Goal: Task Accomplishment & Management: Manage account settings

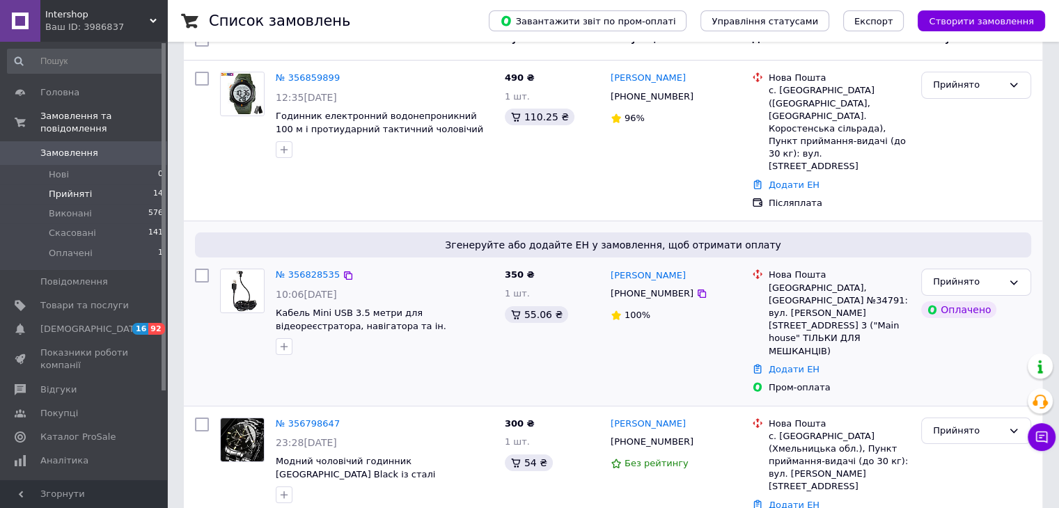
scroll to position [278, 0]
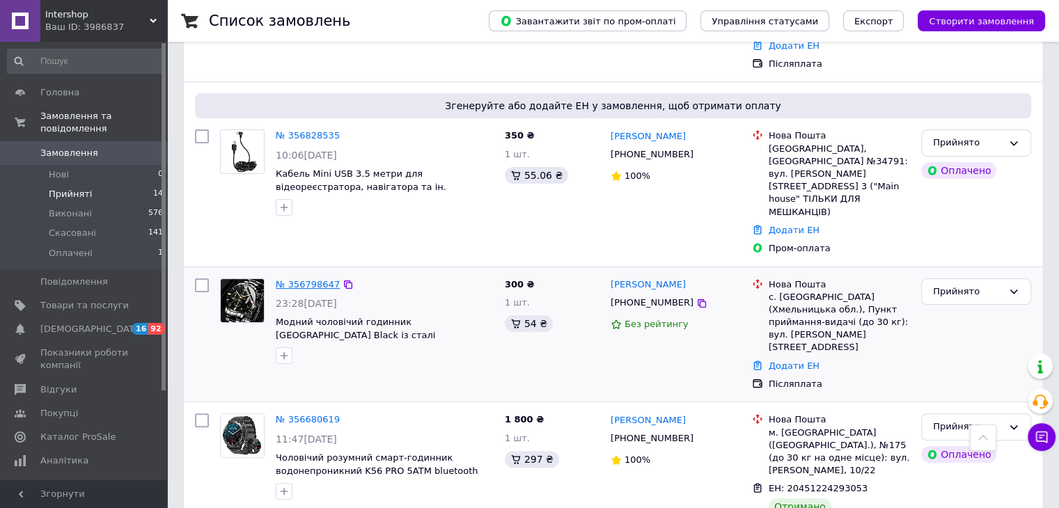
click at [325, 279] on link "№ 356798647" at bounding box center [308, 284] width 64 height 10
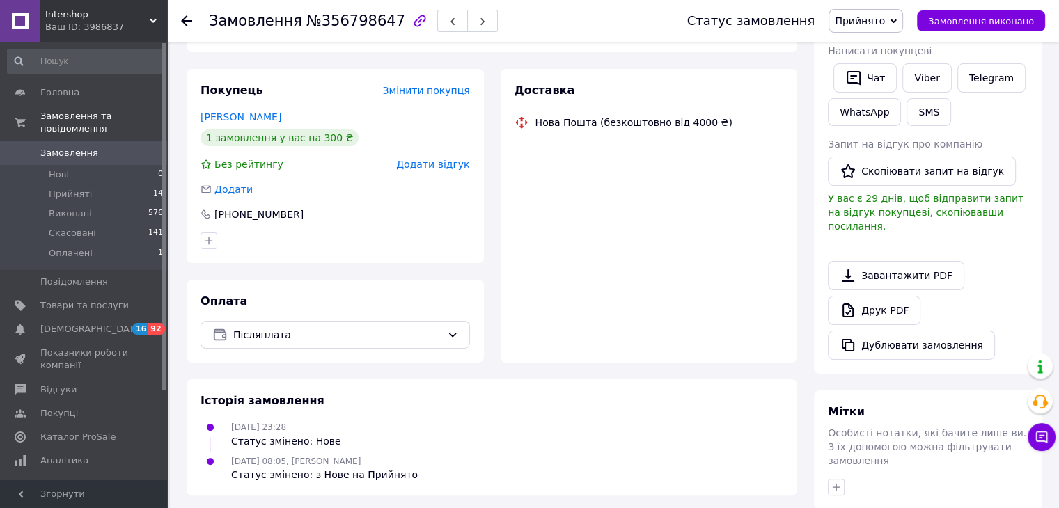
scroll to position [253, 0]
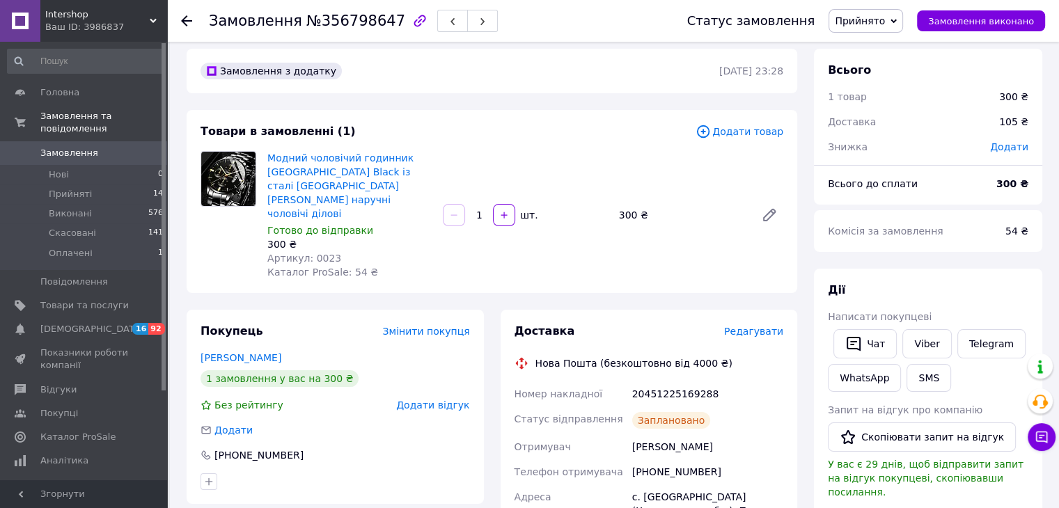
scroll to position [0, 0]
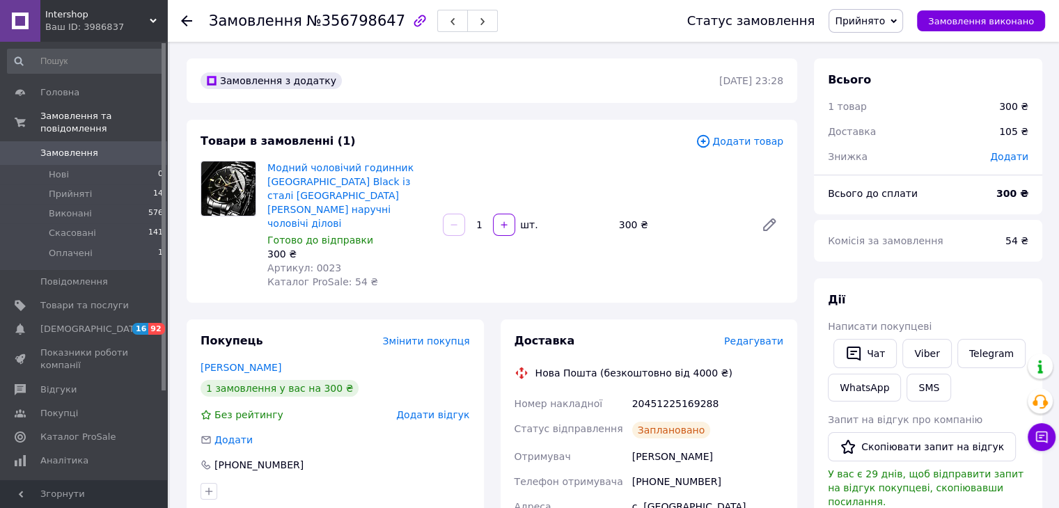
click at [187, 17] on icon at bounding box center [186, 20] width 11 height 11
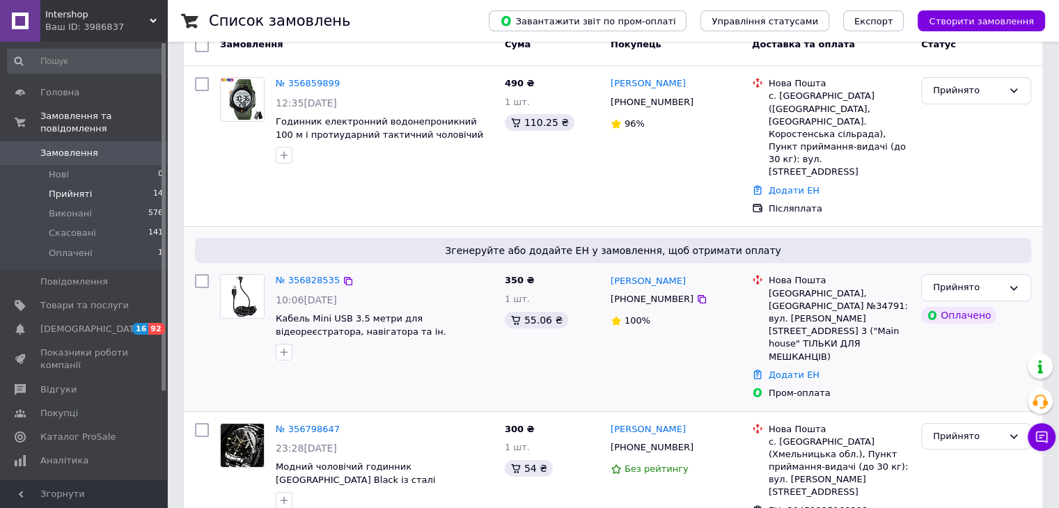
scroll to position [139, 0]
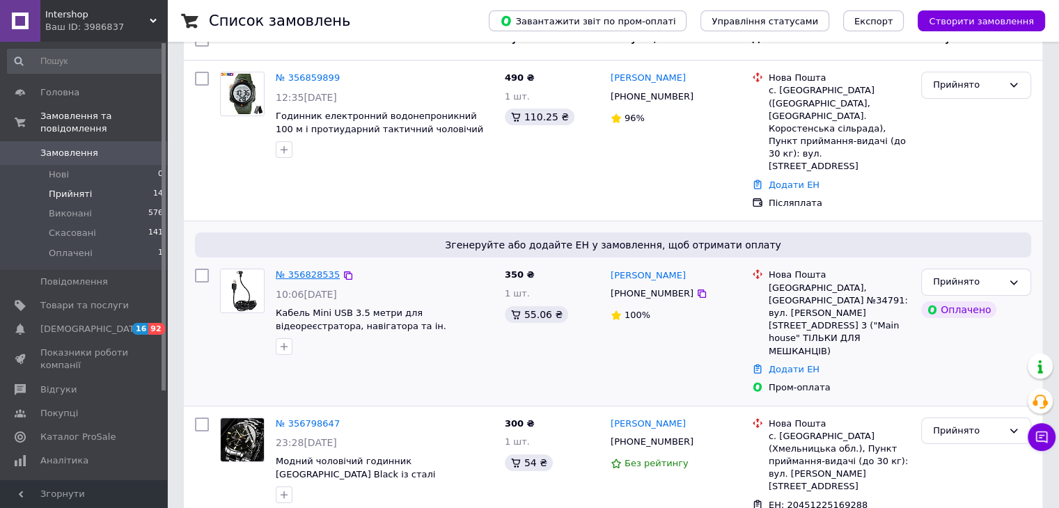
click at [308, 269] on link "№ 356828535" at bounding box center [308, 274] width 64 height 10
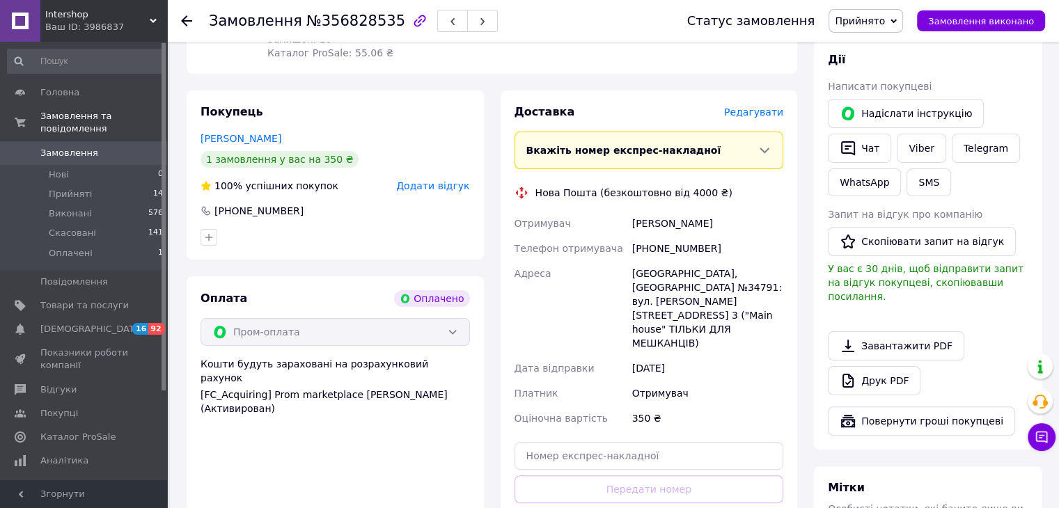
scroll to position [329, 0]
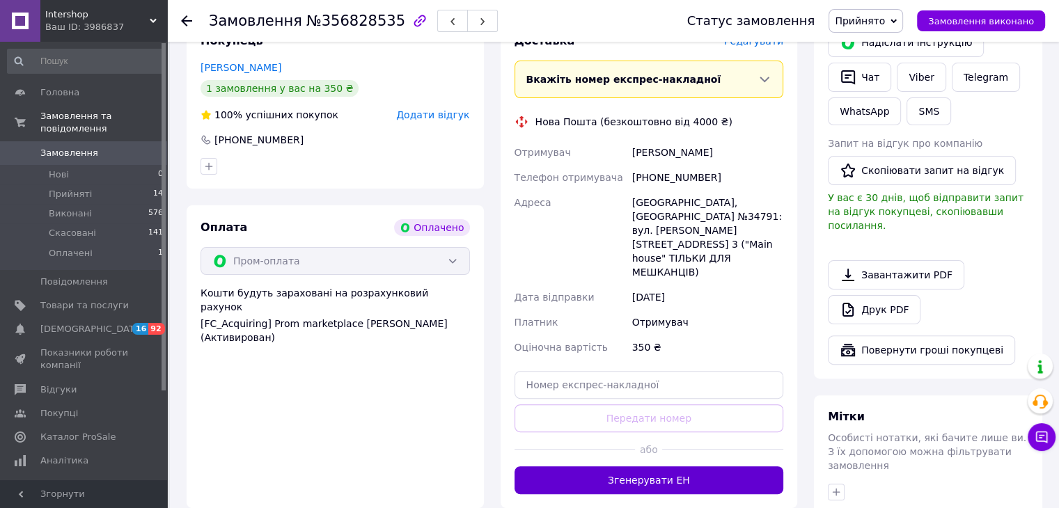
click at [659, 466] on button "Згенерувати ЕН" at bounding box center [648, 480] width 269 height 28
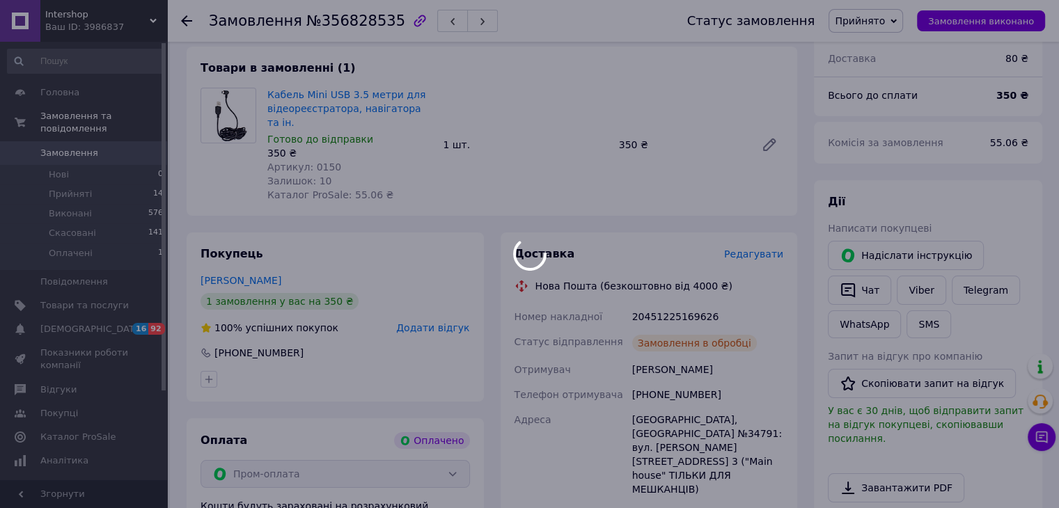
scroll to position [0, 0]
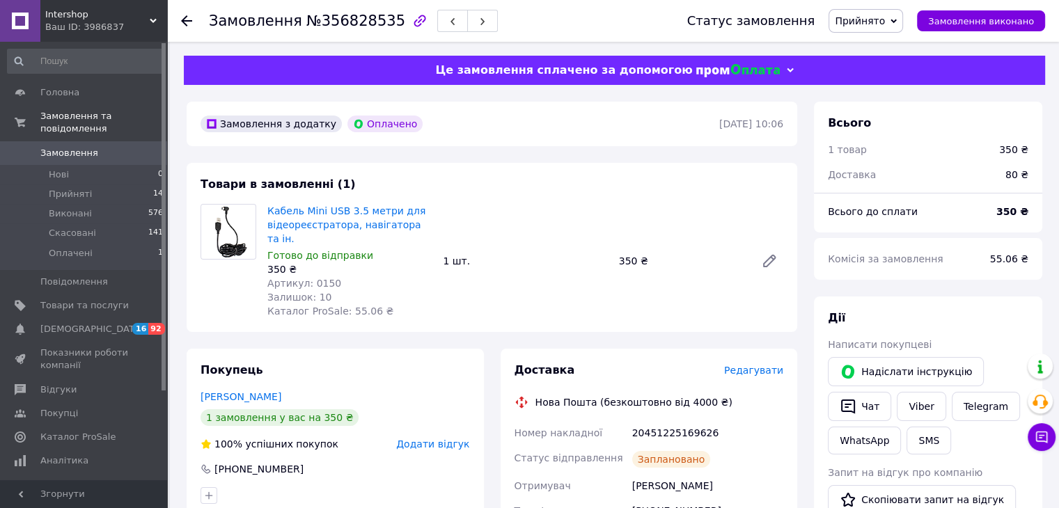
click at [187, 18] on icon at bounding box center [186, 20] width 11 height 11
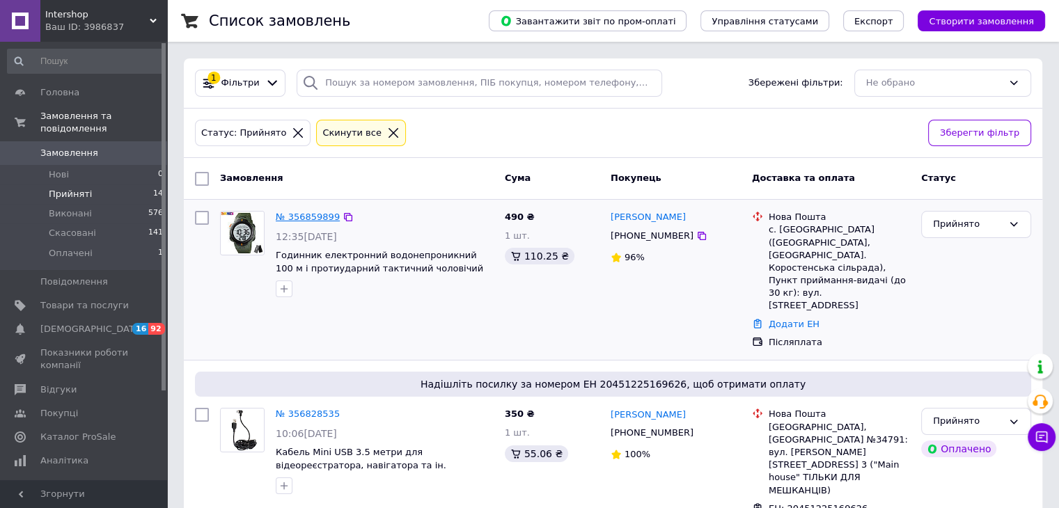
click at [323, 221] on link "№ 356859899" at bounding box center [308, 217] width 64 height 10
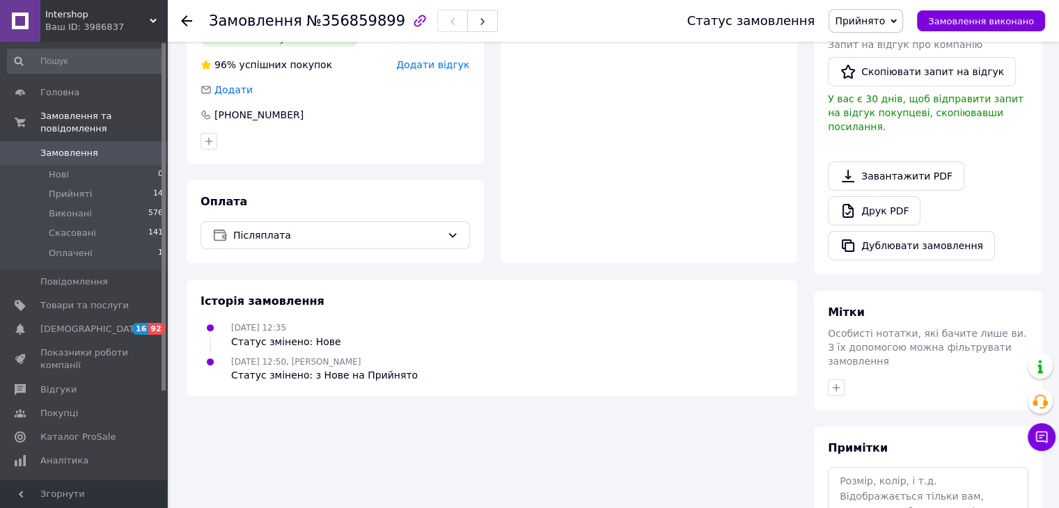
scroll to position [351, 0]
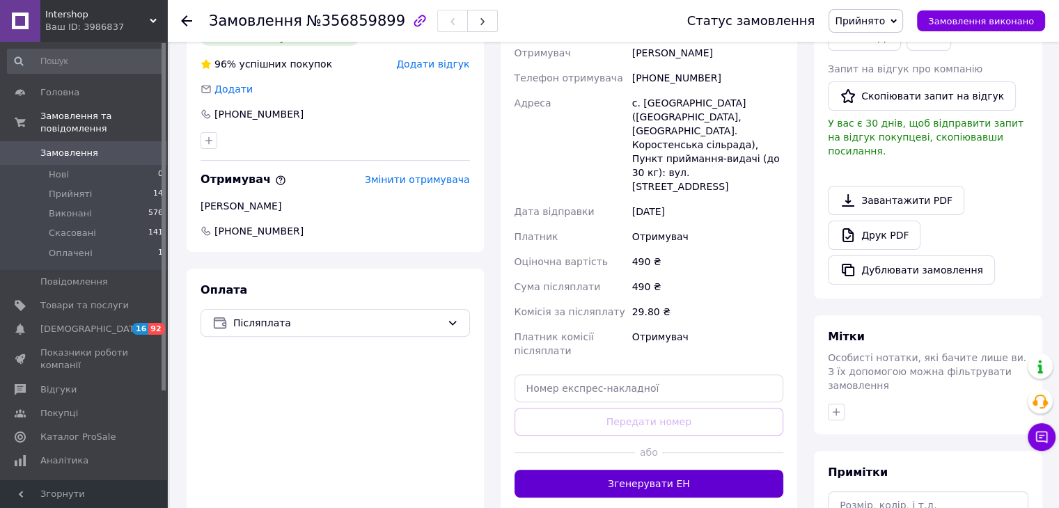
click at [638, 470] on button "Згенерувати ЕН" at bounding box center [648, 484] width 269 height 28
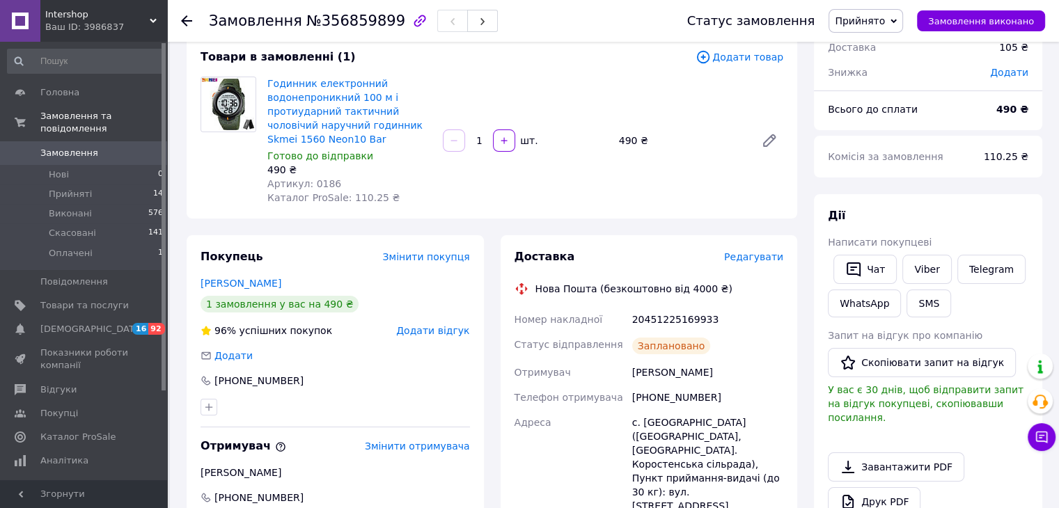
scroll to position [3, 0]
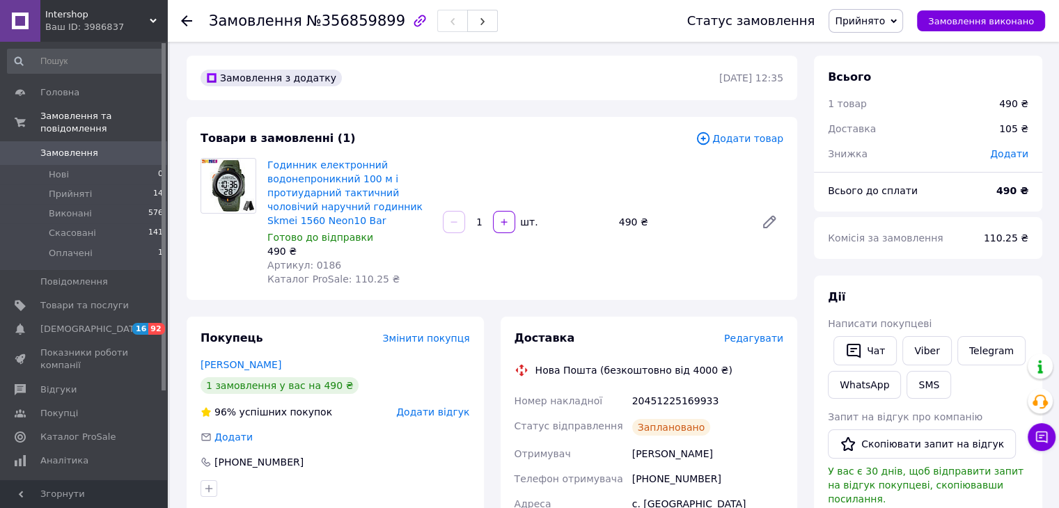
click at [179, 17] on div "Замовлення №356859899 Статус замовлення Прийнято Виконано Скасовано Оплачено За…" at bounding box center [613, 21] width 892 height 42
click at [180, 17] on div "Замовлення №356859899 Статус замовлення Прийнято Виконано Скасовано Оплачено За…" at bounding box center [613, 21] width 892 height 42
click at [184, 18] on use at bounding box center [186, 20] width 11 height 11
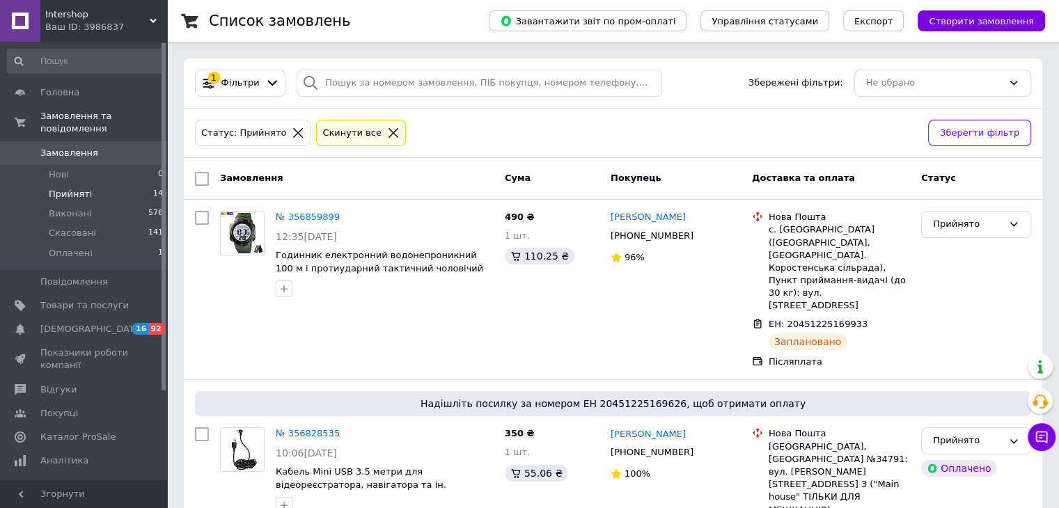
click at [159, 188] on span "14" at bounding box center [158, 194] width 10 height 13
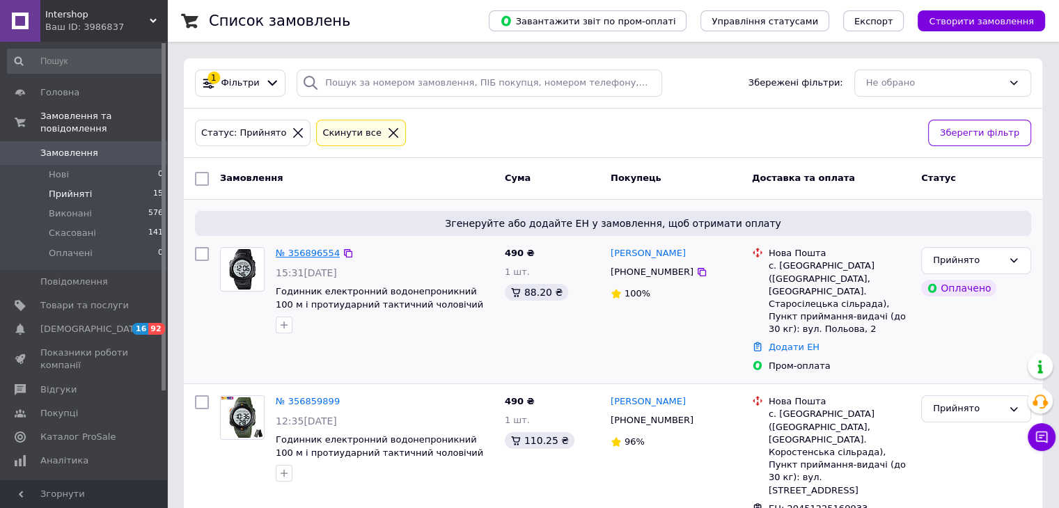
click at [296, 253] on link "№ 356896554" at bounding box center [308, 253] width 64 height 10
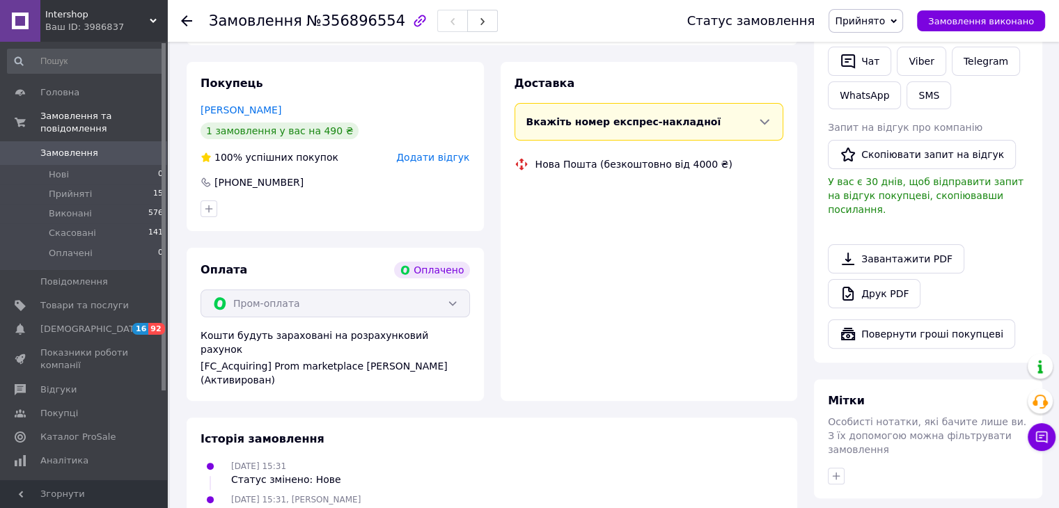
scroll to position [447, 0]
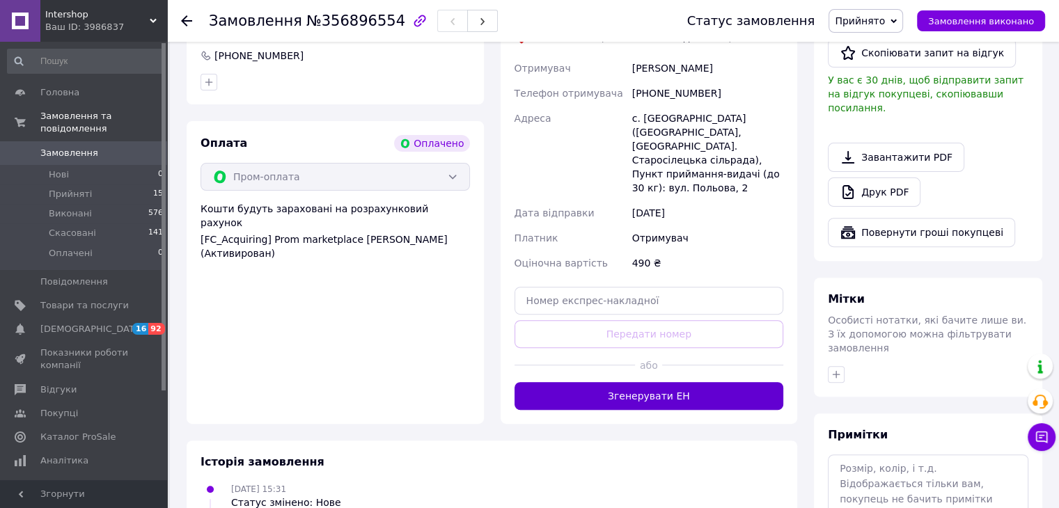
click at [696, 382] on button "Згенерувати ЕН" at bounding box center [648, 396] width 269 height 28
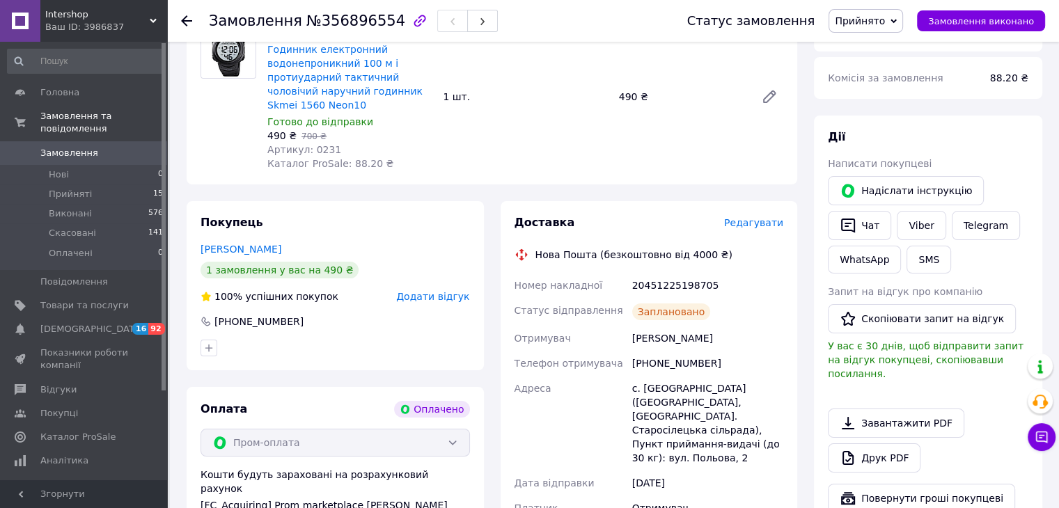
scroll to position [99, 0]
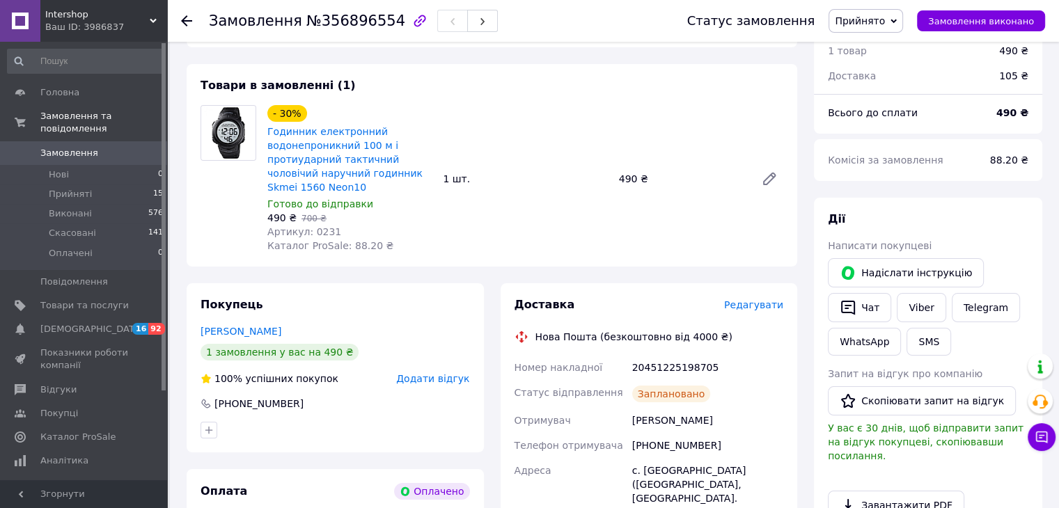
click at [182, 24] on icon at bounding box center [186, 20] width 11 height 11
